Goal: Check status: Check status

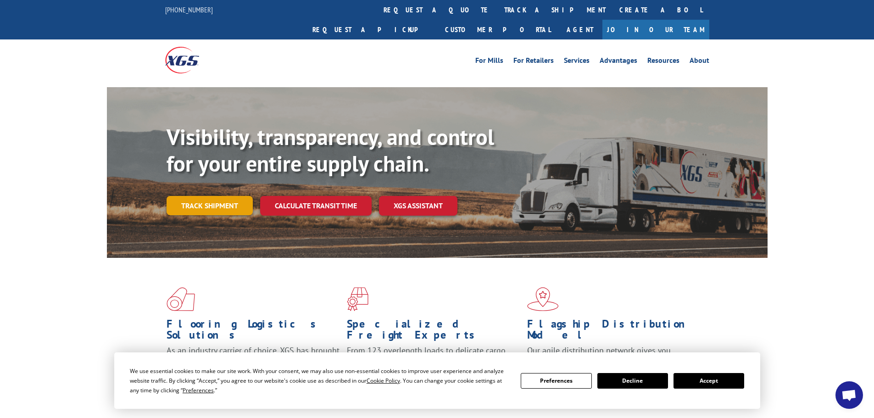
click at [222, 196] on link "Track shipment" at bounding box center [210, 205] width 86 height 19
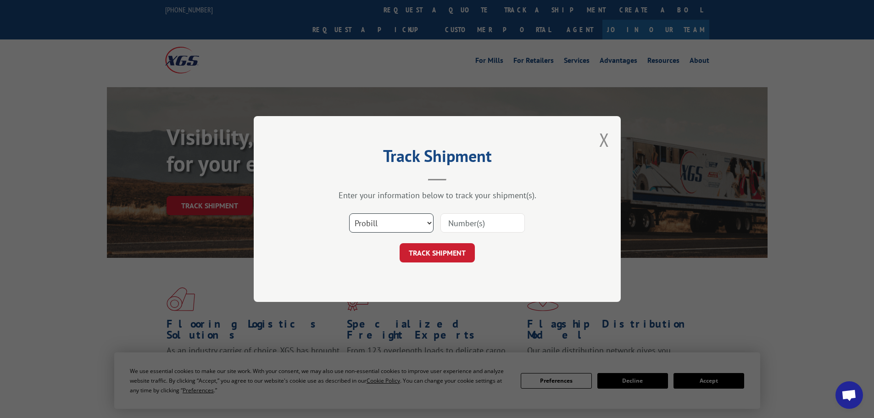
click at [431, 222] on select "Select category... Probill BOL PO" at bounding box center [391, 222] width 84 height 19
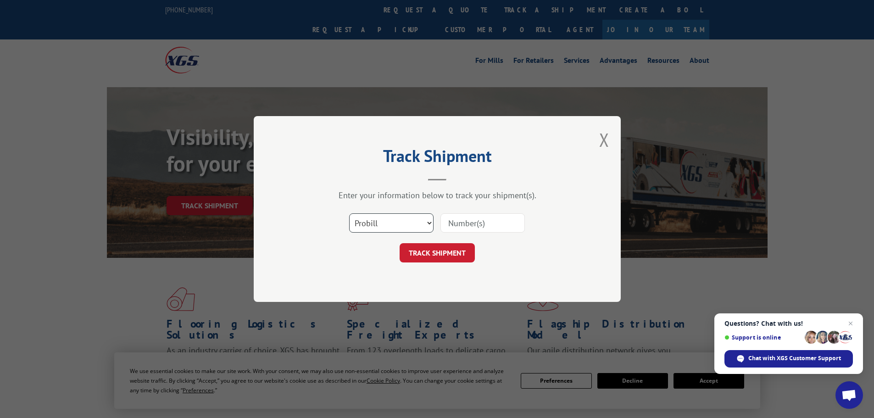
select select "bol"
click at [349, 213] on select "Select category... Probill BOL PO" at bounding box center [391, 222] width 84 height 19
click at [481, 227] on input at bounding box center [482, 222] width 84 height 19
paste input "7045816"
type input "7045816"
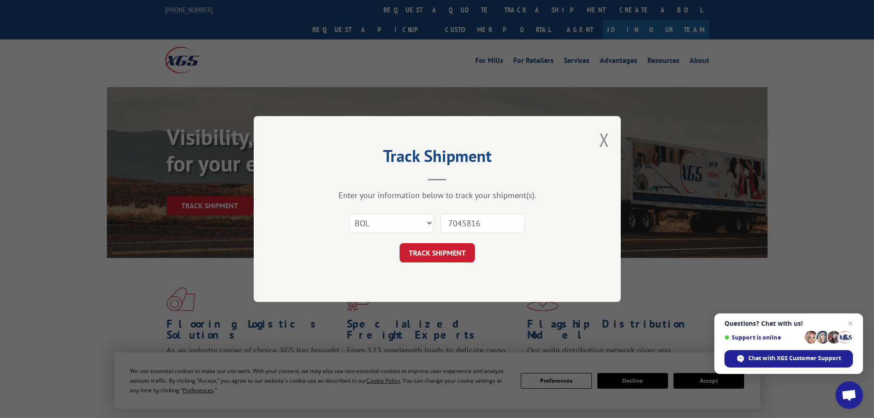
drag, startPoint x: 447, startPoint y: 255, endPoint x: 467, endPoint y: 250, distance: 20.2
click at [448, 254] on button "TRACK SHIPMENT" at bounding box center [437, 252] width 75 height 19
